Goal: Information Seeking & Learning: Understand process/instructions

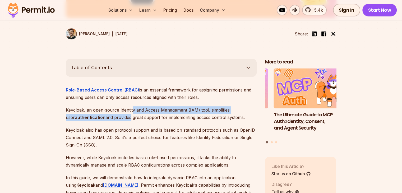
drag, startPoint x: 132, startPoint y: 101, endPoint x: 121, endPoint y: 107, distance: 13.5
click at [121, 107] on p "Keycloak, an open-source Identity and Access Management (IAM) tool, simplifies …" at bounding box center [161, 113] width 191 height 15
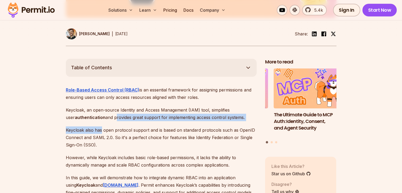
drag, startPoint x: 121, startPoint y: 107, endPoint x: 100, endPoint y: 117, distance: 22.7
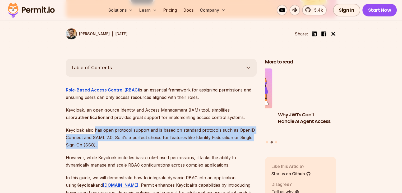
drag, startPoint x: 100, startPoint y: 117, endPoint x: 110, endPoint y: 136, distance: 20.9
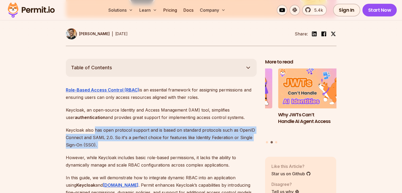
click at [110, 136] on p "Keycloak also has open protocol support and is based on standard protocols such…" at bounding box center [161, 137] width 191 height 22
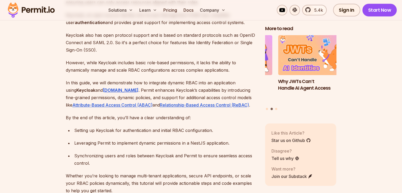
scroll to position [357, 0]
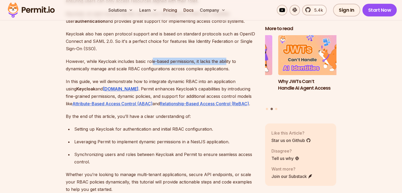
drag, startPoint x: 151, startPoint y: 50, endPoint x: 225, endPoint y: 46, distance: 74.1
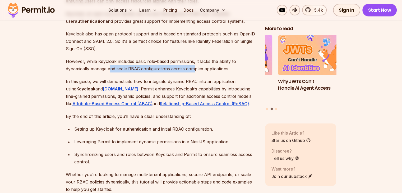
drag, startPoint x: 110, startPoint y: 62, endPoint x: 191, endPoint y: 58, distance: 81.5
click at [191, 58] on p "However, while Keycloak includes basic role-based permissions, it lacks the abi…" at bounding box center [161, 65] width 191 height 15
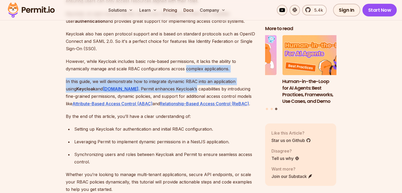
drag, startPoint x: 191, startPoint y: 58, endPoint x: 156, endPoint y: 81, distance: 42.2
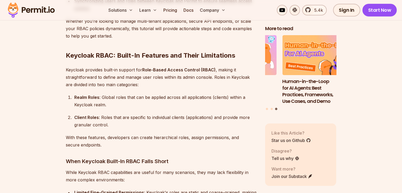
scroll to position [511, 0]
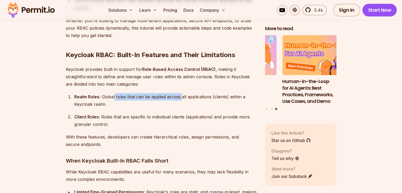
drag, startPoint x: 114, startPoint y: 90, endPoint x: 180, endPoint y: 88, distance: 65.8
click at [180, 93] on div "Realm Roles : Global roles that can be applied across all applications (clients…" at bounding box center [165, 100] width 182 height 15
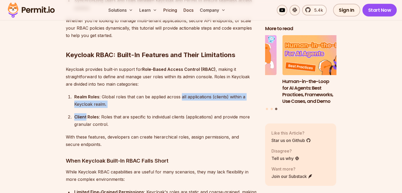
drag, startPoint x: 180, startPoint y: 88, endPoint x: 123, endPoint y: 102, distance: 58.1
click at [123, 102] on ol "Realm Roles : Global roles that can be applied across all applications (clients…" at bounding box center [161, 110] width 191 height 35
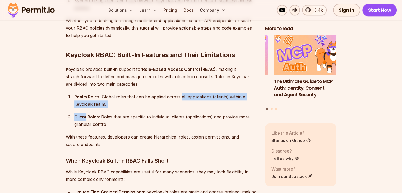
click at [123, 102] on ol "Realm Roles : Global roles that can be applied across all applications (clients…" at bounding box center [161, 110] width 191 height 35
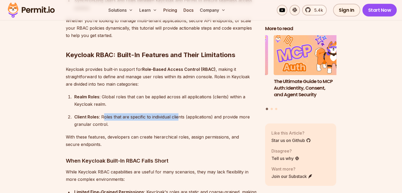
drag, startPoint x: 102, startPoint y: 110, endPoint x: 179, endPoint y: 106, distance: 76.8
click at [179, 113] on div "Client Roles : Roles that are specific to individual clients (applications) and…" at bounding box center [165, 120] width 182 height 15
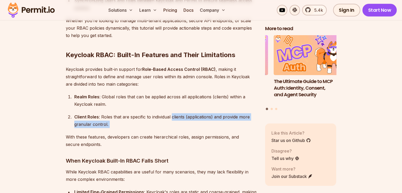
drag, startPoint x: 179, startPoint y: 106, endPoint x: 135, endPoint y: 116, distance: 45.3
click at [135, 116] on div "Client Roles : Roles that are specific to individual clients (applications) and…" at bounding box center [165, 120] width 182 height 15
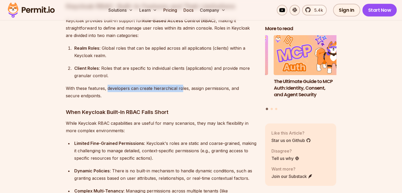
drag, startPoint x: 107, startPoint y: 80, endPoint x: 179, endPoint y: 78, distance: 71.9
click at [179, 85] on p "With these features, developers can create hierarchical roles, assign permissio…" at bounding box center [161, 92] width 191 height 15
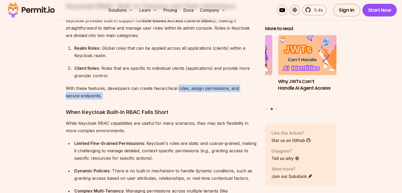
drag, startPoint x: 179, startPoint y: 78, endPoint x: 105, endPoint y: 87, distance: 74.8
click at [105, 87] on p "With these features, developers can create hierarchical roles, assign permissio…" at bounding box center [161, 92] width 191 height 15
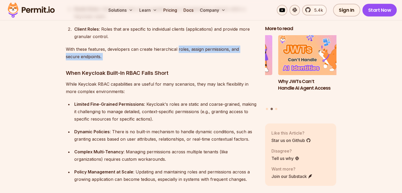
scroll to position [599, 0]
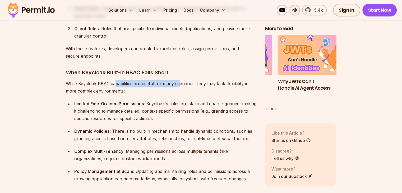
drag, startPoint x: 116, startPoint y: 76, endPoint x: 177, endPoint y: 73, distance: 61.6
click at [177, 80] on p "While Keycloak RBAC capabilities are useful for many scenarios, they may lack f…" at bounding box center [161, 87] width 191 height 15
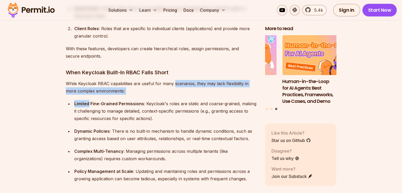
drag, startPoint x: 177, startPoint y: 73, endPoint x: 118, endPoint y: 87, distance: 60.8
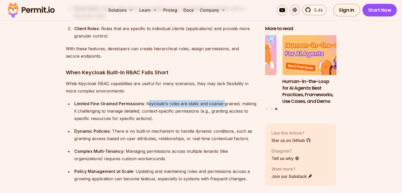
drag, startPoint x: 147, startPoint y: 96, endPoint x: 223, endPoint y: 96, distance: 76.4
click at [223, 100] on div "Limited Fine-Grained Permissions : Keycloak's roles are static and coarse-grain…" at bounding box center [165, 111] width 182 height 22
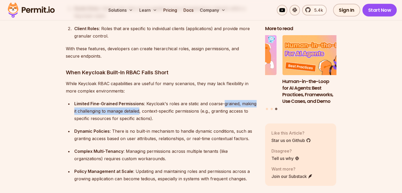
drag, startPoint x: 223, startPoint y: 96, endPoint x: 133, endPoint y: 107, distance: 90.8
click at [133, 107] on div "Limited Fine-Grained Permissions : Keycloak's roles are static and coarse-grain…" at bounding box center [165, 111] width 182 height 22
click at [109, 107] on div "Limited Fine-Grained Permissions : Keycloak's roles are static and coarse-grain…" at bounding box center [165, 111] width 182 height 22
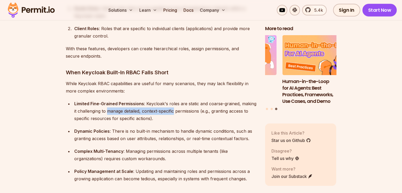
drag, startPoint x: 109, startPoint y: 107, endPoint x: 169, endPoint y: 102, distance: 59.7
click at [169, 102] on div "Limited Fine-Grained Permissions : Keycloak's roles are static and coarse-grain…" at bounding box center [165, 111] width 182 height 22
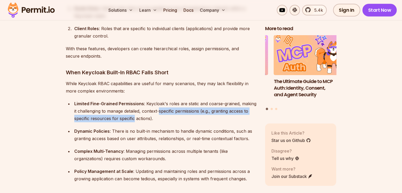
drag, startPoint x: 169, startPoint y: 102, endPoint x: 122, endPoint y: 113, distance: 48.3
click at [122, 113] on div "Limited Fine-Grained Permissions : Keycloak's roles are static and coarse-grain…" at bounding box center [165, 111] width 182 height 22
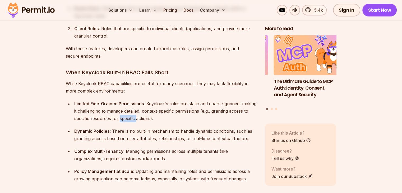
click at [122, 113] on div "Limited Fine-Grained Permissions : Keycloak's roles are static and coarse-grain…" at bounding box center [165, 111] width 182 height 22
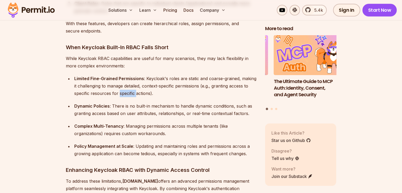
scroll to position [625, 0]
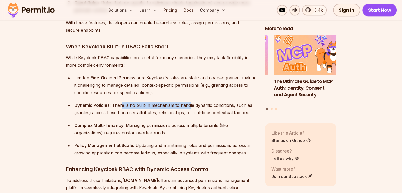
drag, startPoint x: 121, startPoint y: 98, endPoint x: 188, endPoint y: 96, distance: 67.4
click at [188, 101] on div "Dynamic Policies : There is no built-in mechanism to handle dynamic conditions,…" at bounding box center [165, 108] width 182 height 15
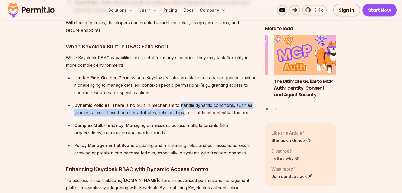
drag, startPoint x: 188, startPoint y: 96, endPoint x: 164, endPoint y: 107, distance: 25.9
click at [164, 107] on div "Dynamic Policies : There is no built-in mechanism to handle dynamic conditions,…" at bounding box center [165, 108] width 182 height 15
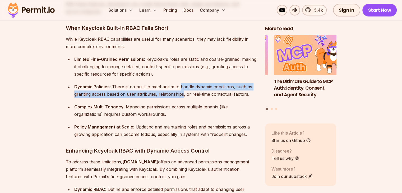
scroll to position [645, 0]
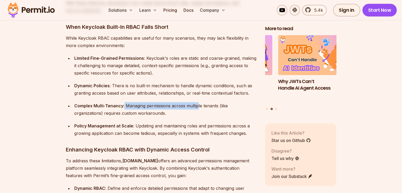
drag, startPoint x: 124, startPoint y: 100, endPoint x: 197, endPoint y: 99, distance: 73.2
click at [197, 102] on div "Complex Multi-Tenancy : Managing permissions across multiple tenants (like orga…" at bounding box center [165, 109] width 182 height 15
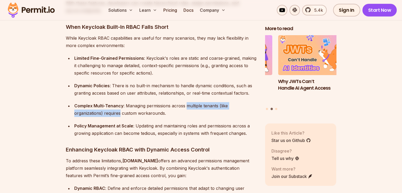
drag, startPoint x: 197, startPoint y: 99, endPoint x: 105, endPoint y: 108, distance: 92.2
click at [105, 108] on div "Complex Multi-Tenancy : Managing permissions across multiple tenants (like orga…" at bounding box center [165, 109] width 182 height 15
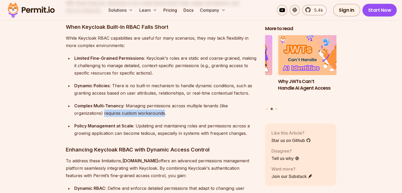
drag, startPoint x: 105, startPoint y: 108, endPoint x: 159, endPoint y: 104, distance: 54.1
click at [159, 104] on div "Complex Multi-Tenancy : Managing permissions across multiple tenants (like orga…" at bounding box center [165, 109] width 182 height 15
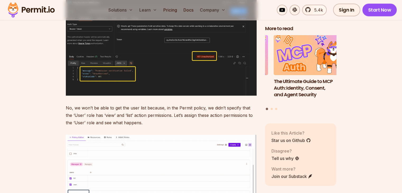
scroll to position [7408, 0]
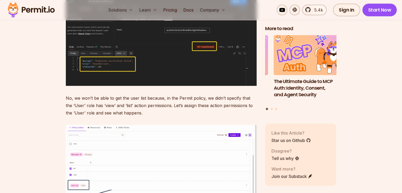
drag, startPoint x: 81, startPoint y: 86, endPoint x: 188, endPoint y: 93, distance: 107.3
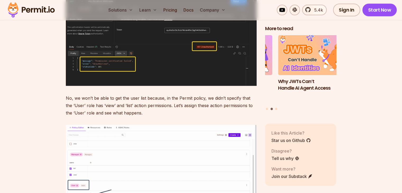
drag, startPoint x: 188, startPoint y: 93, endPoint x: 76, endPoint y: 94, distance: 111.3
drag, startPoint x: 80, startPoint y: 106, endPoint x: 134, endPoint y: 105, distance: 54.2
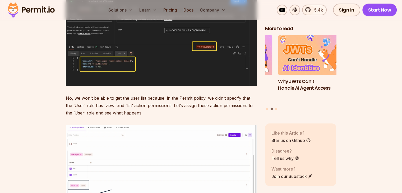
drag, startPoint x: 134, startPoint y: 105, endPoint x: 70, endPoint y: 94, distance: 65.7
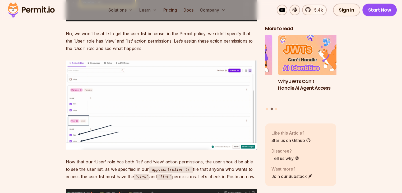
scroll to position [7490, 0]
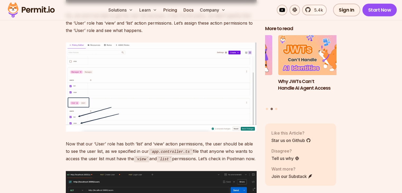
drag, startPoint x: 77, startPoint y: 107, endPoint x: 91, endPoint y: 117, distance: 17.3
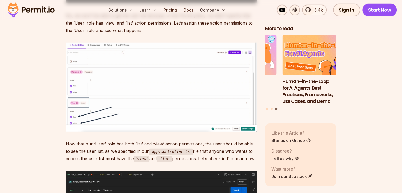
drag, startPoint x: 91, startPoint y: 117, endPoint x: 92, endPoint y: 138, distance: 20.7
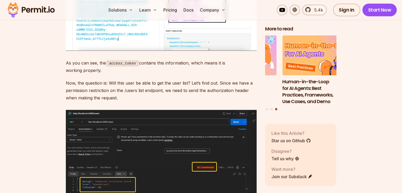
scroll to position [7287, 0]
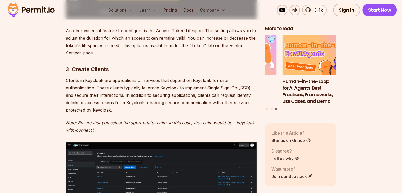
scroll to position [2016, 0]
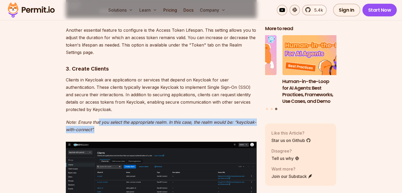
drag, startPoint x: 98, startPoint y: 117, endPoint x: 118, endPoint y: 123, distance: 21.1
click at [118, 123] on p "Note: Ensure that you select the appropriate realm. In this case, the realm wou…" at bounding box center [161, 125] width 191 height 15
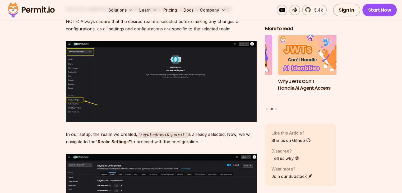
scroll to position [1668, 0]
